Goal: Communication & Community: Participate in discussion

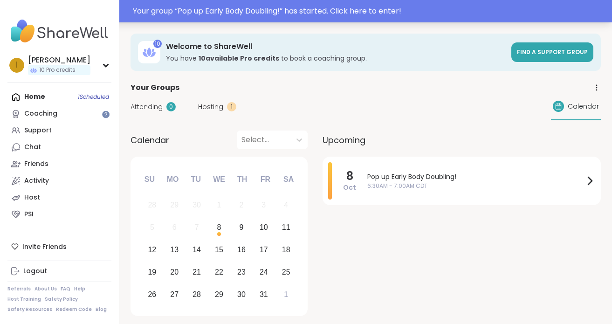
click at [208, 14] on div "Your group “ Pop up Early Body Doubling! ” has started. Click here to enter!" at bounding box center [370, 11] width 474 height 11
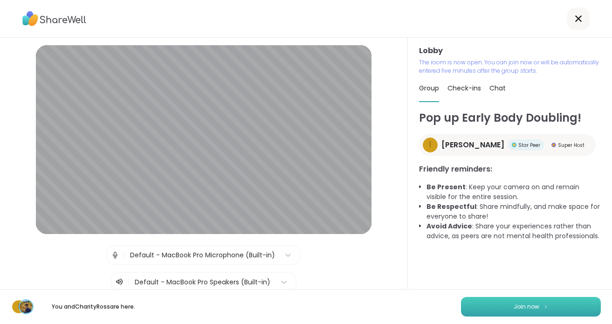
click at [500, 310] on button "Join now" at bounding box center [531, 307] width 140 height 20
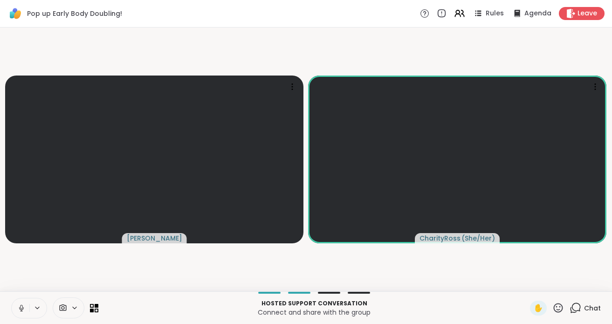
click at [22, 313] on button at bounding box center [21, 309] width 18 height 20
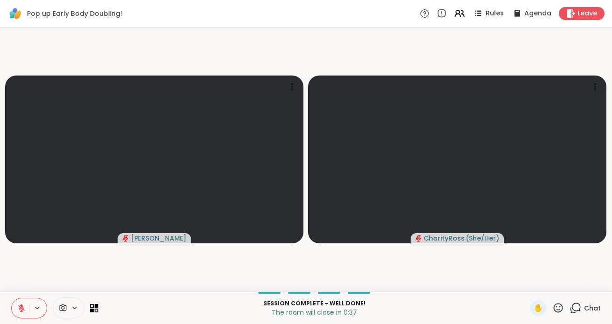
click at [27, 306] on button at bounding box center [21, 309] width 18 height 20
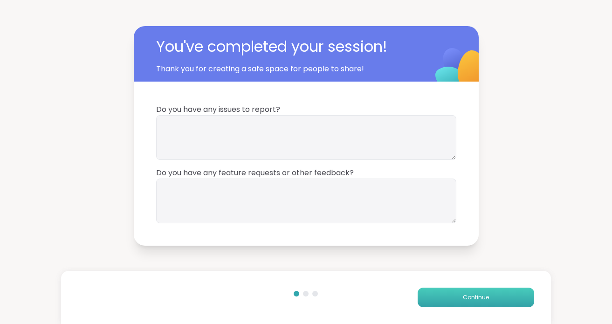
click at [454, 297] on button "Continue" at bounding box center [476, 298] width 117 height 20
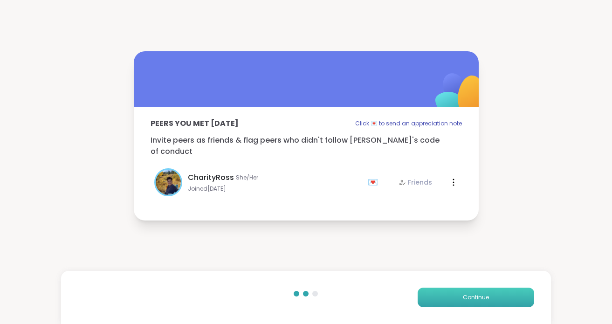
click at [456, 302] on button "Continue" at bounding box center [476, 298] width 117 height 20
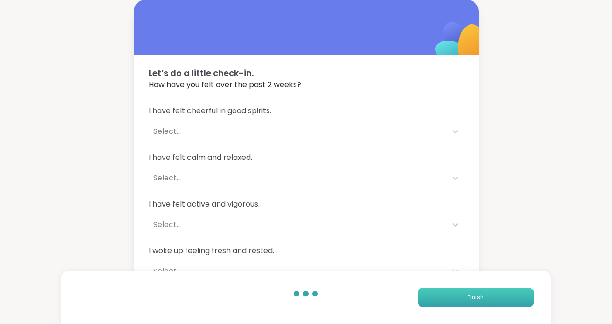
click at [455, 298] on button "Finish" at bounding box center [476, 298] width 117 height 20
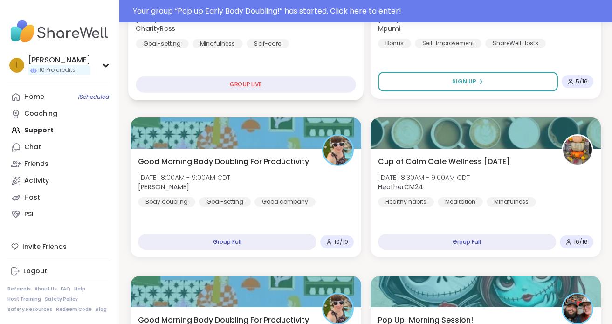
scroll to position [245, 0]
